Goal: Transaction & Acquisition: Purchase product/service

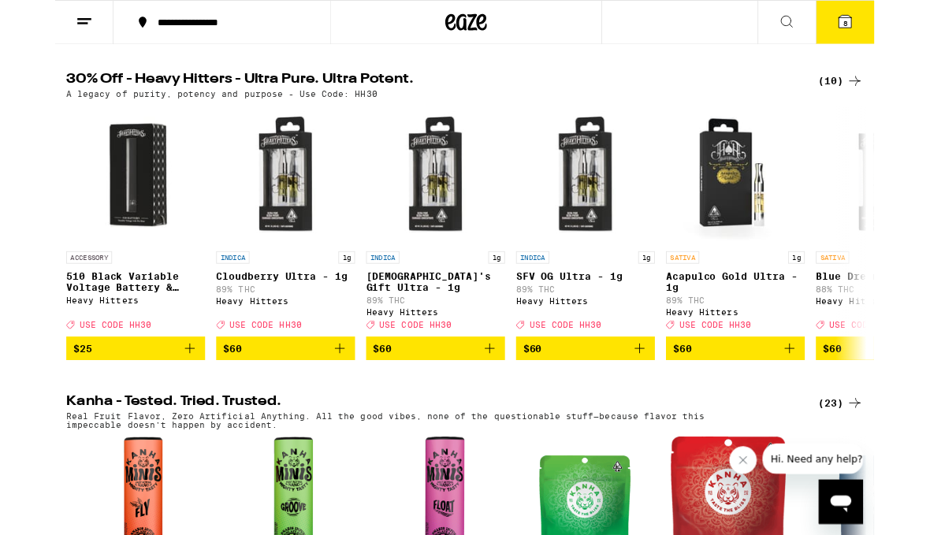
scroll to position [528, 0]
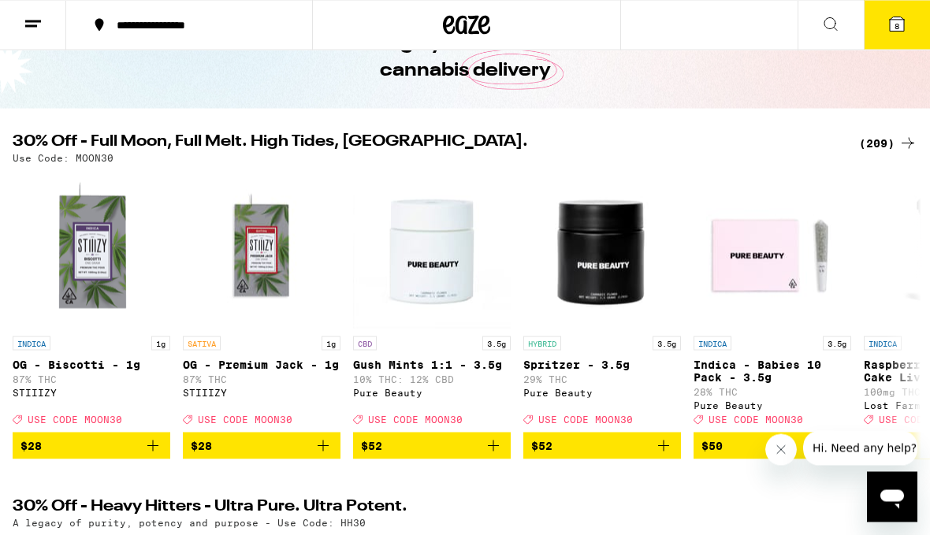
click at [885, 142] on div "(209)" at bounding box center [888, 143] width 58 height 19
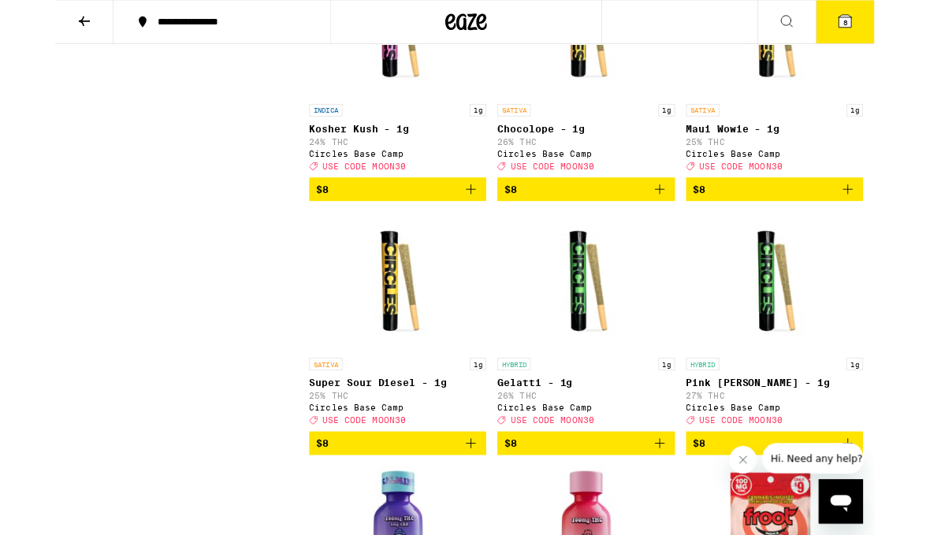
scroll to position [2346, 0]
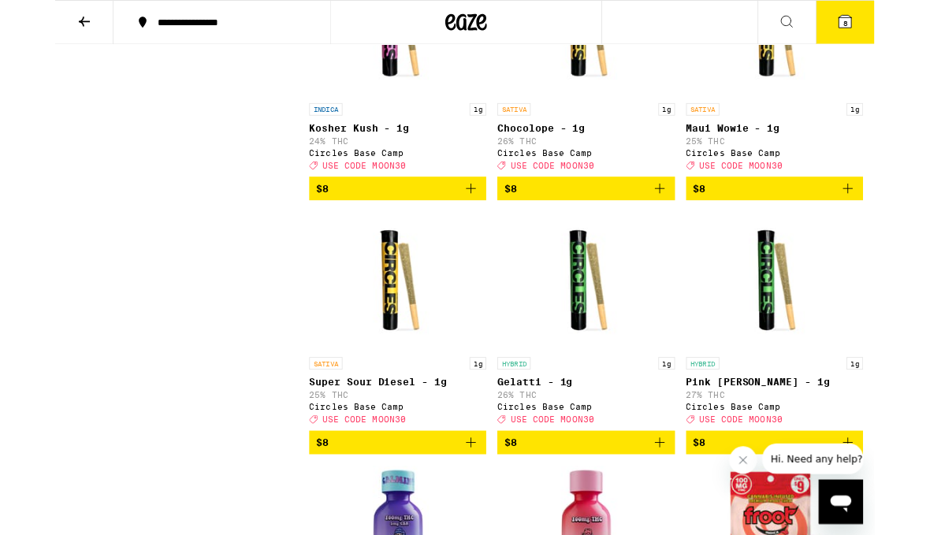
click at [610, 398] on img "Open page for Gelatti - 1g from Circles Base Camp" at bounding box center [603, 319] width 158 height 158
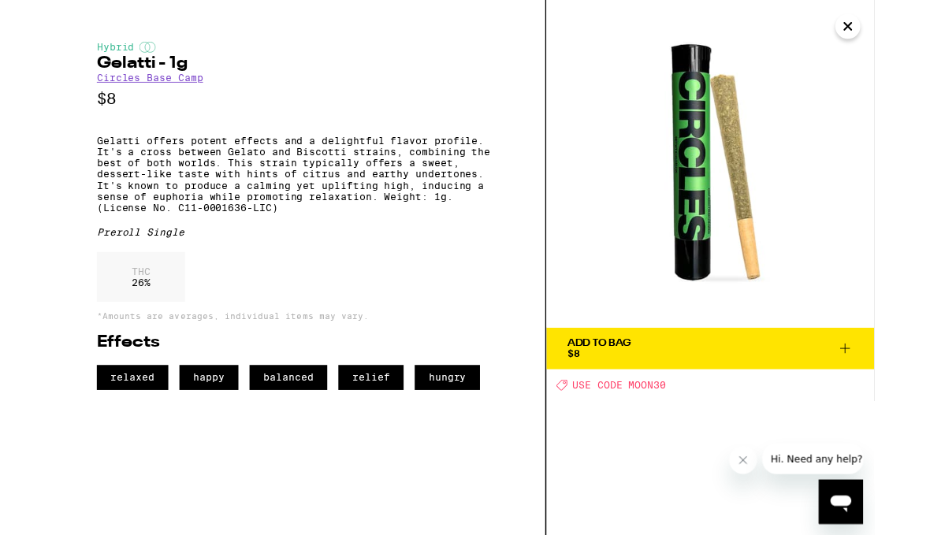
click at [900, 399] on icon at bounding box center [896, 395] width 19 height 19
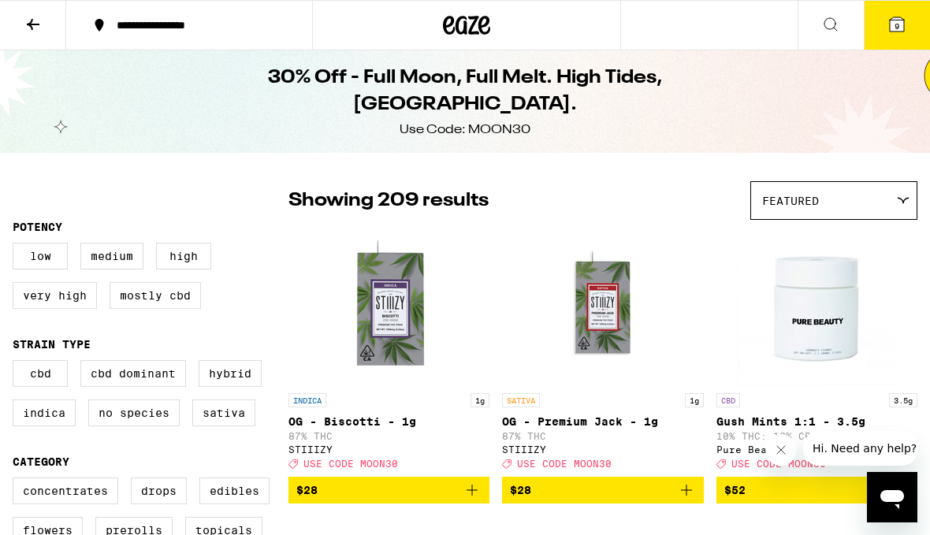
click at [49, 23] on button at bounding box center [33, 26] width 66 height 50
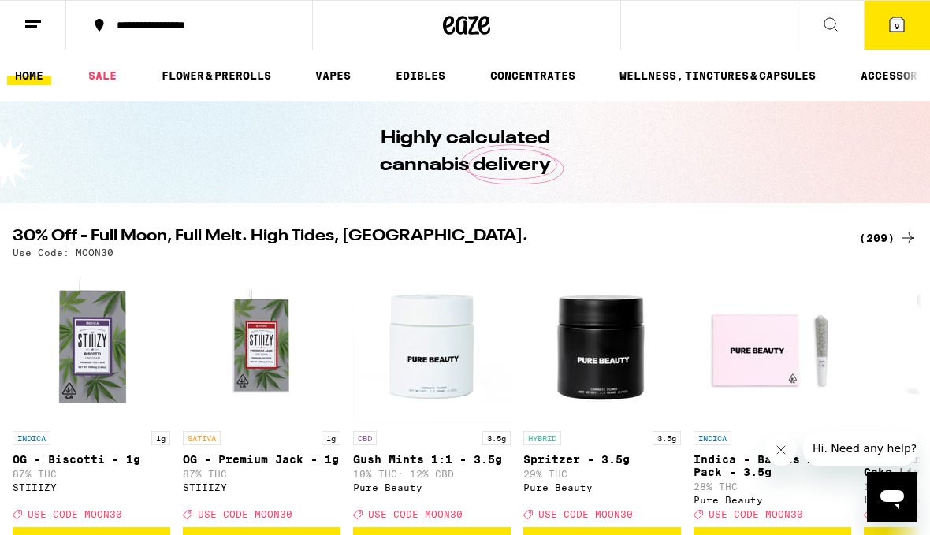
click at [23, 32] on button at bounding box center [33, 26] width 66 height 50
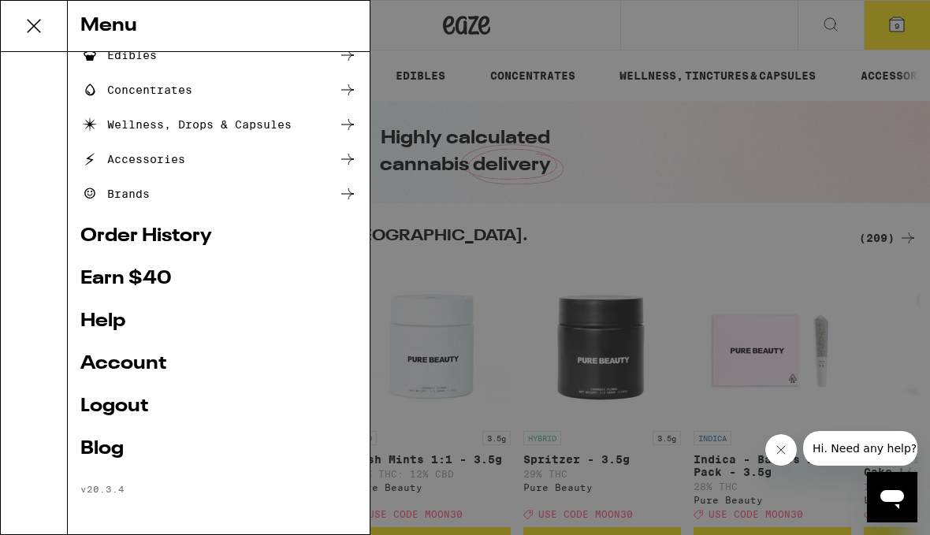
scroll to position [190, 0]
click at [128, 358] on link "Account" at bounding box center [218, 363] width 276 height 19
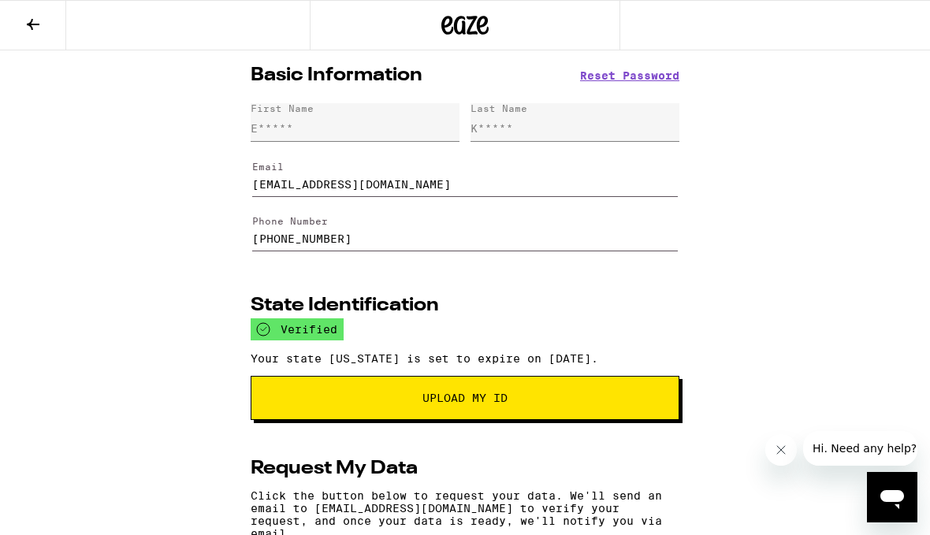
click at [37, 32] on icon at bounding box center [33, 24] width 19 height 19
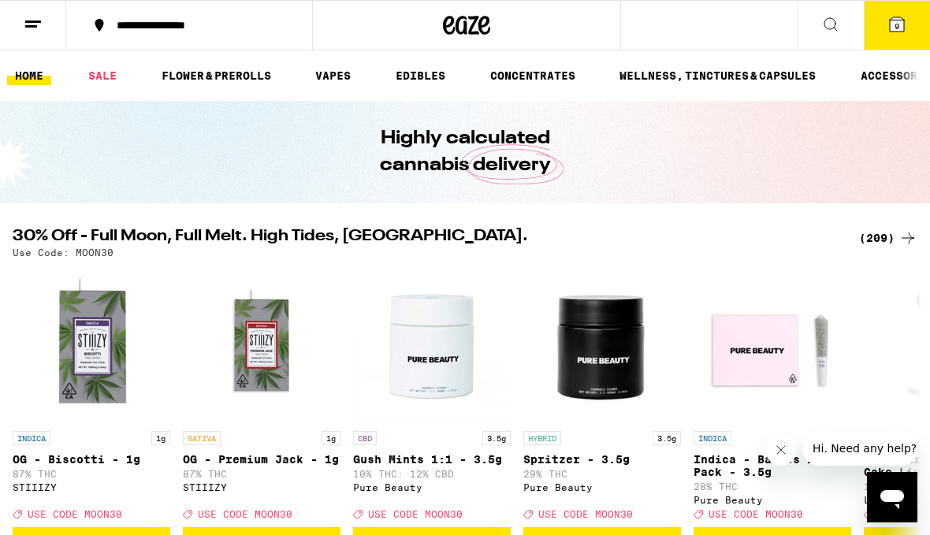
click at [39, 30] on icon at bounding box center [33, 24] width 19 height 19
